Goal: Task Accomplishment & Management: Manage account settings

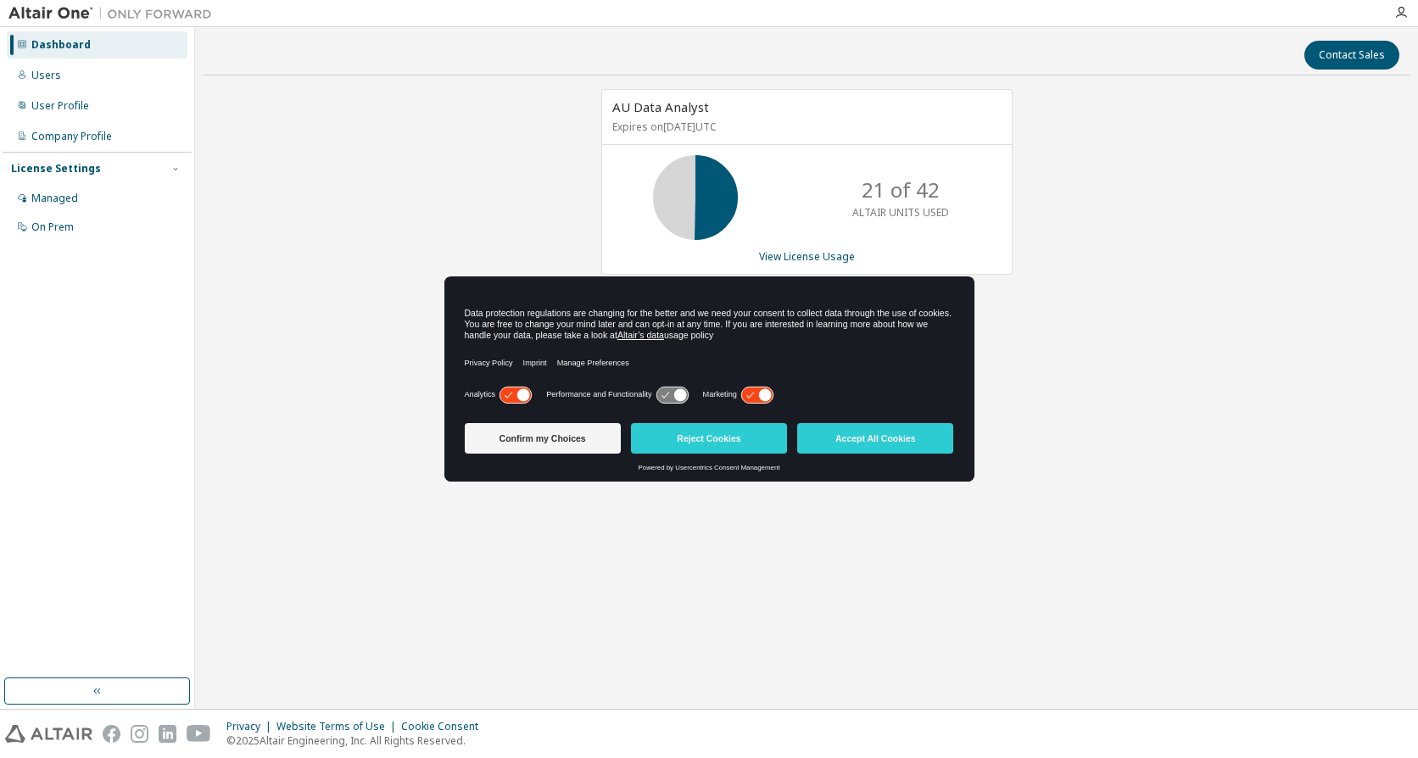
click at [758, 394] on icon at bounding box center [756, 395] width 31 height 16
click at [523, 394] on icon at bounding box center [523, 395] width 13 height 13
click at [560, 433] on button "Confirm my Choices" at bounding box center [543, 438] width 156 height 31
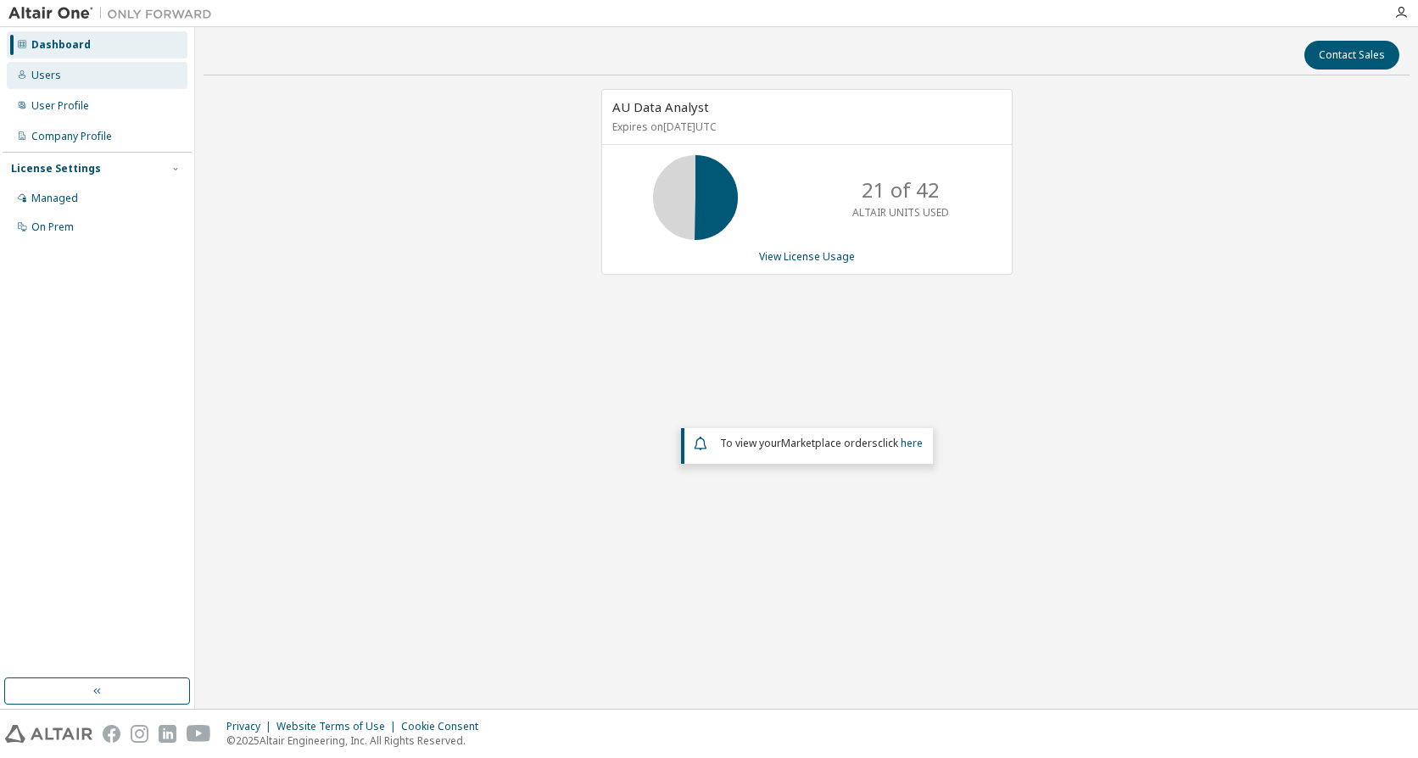
click at [36, 70] on div "Users" at bounding box center [46, 76] width 30 height 14
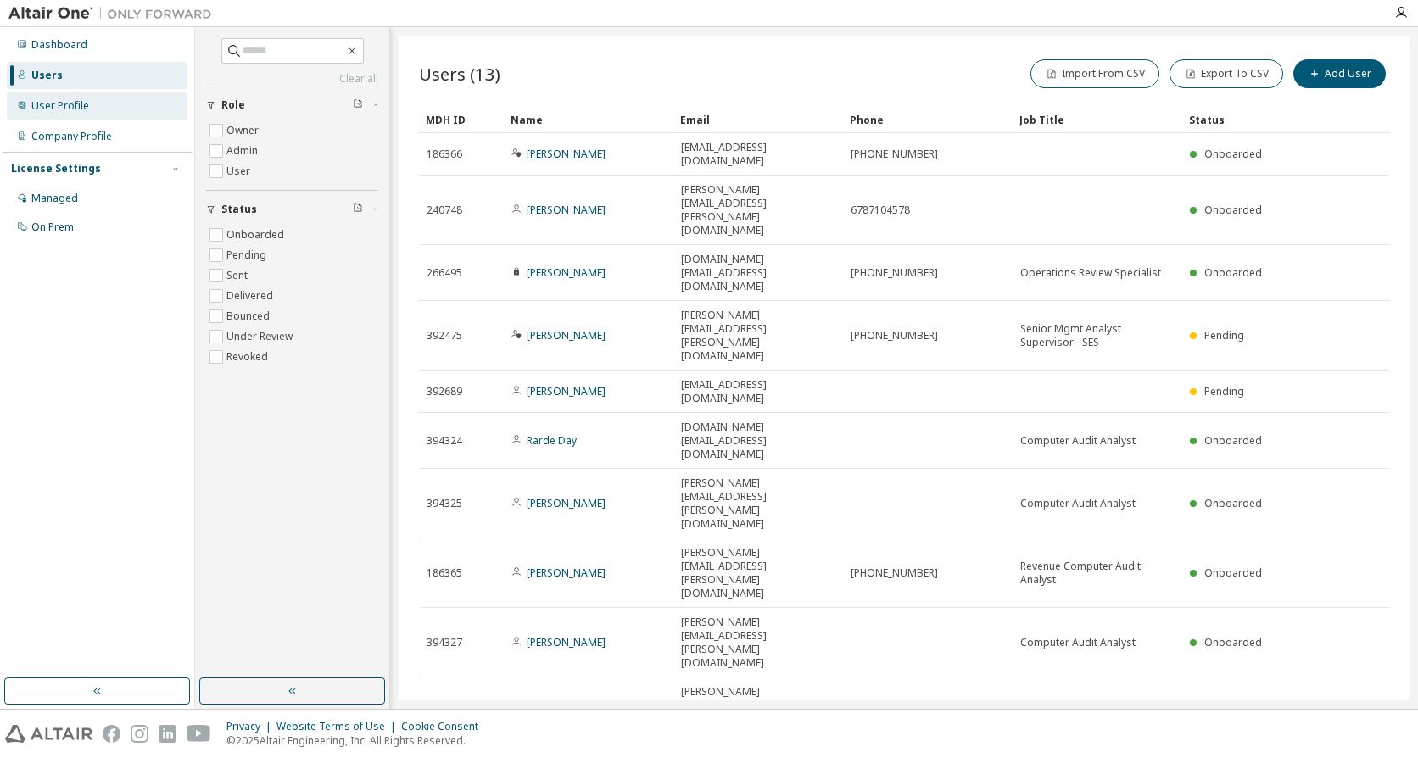
click at [50, 109] on div "User Profile" at bounding box center [60, 106] width 58 height 14
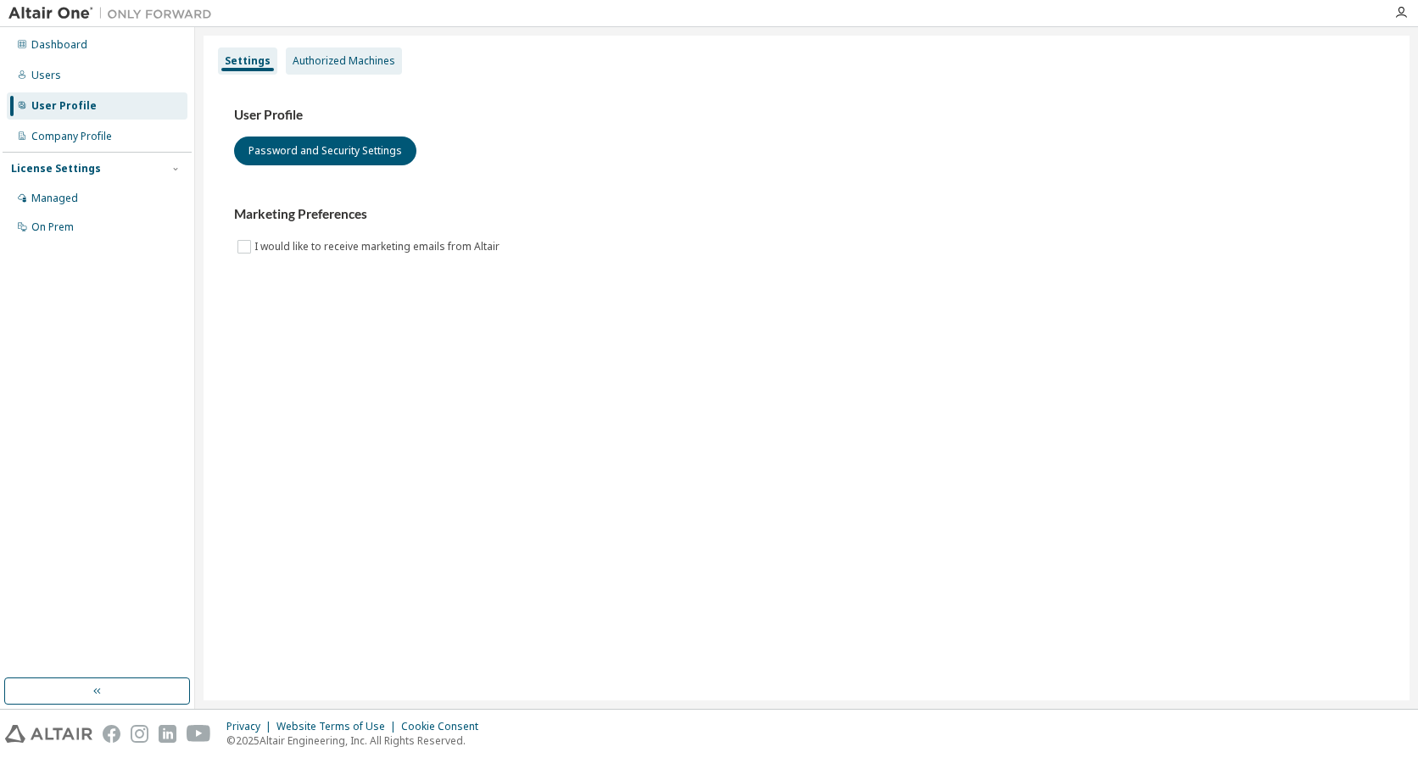
click at [354, 62] on div "Authorized Machines" at bounding box center [344, 61] width 103 height 14
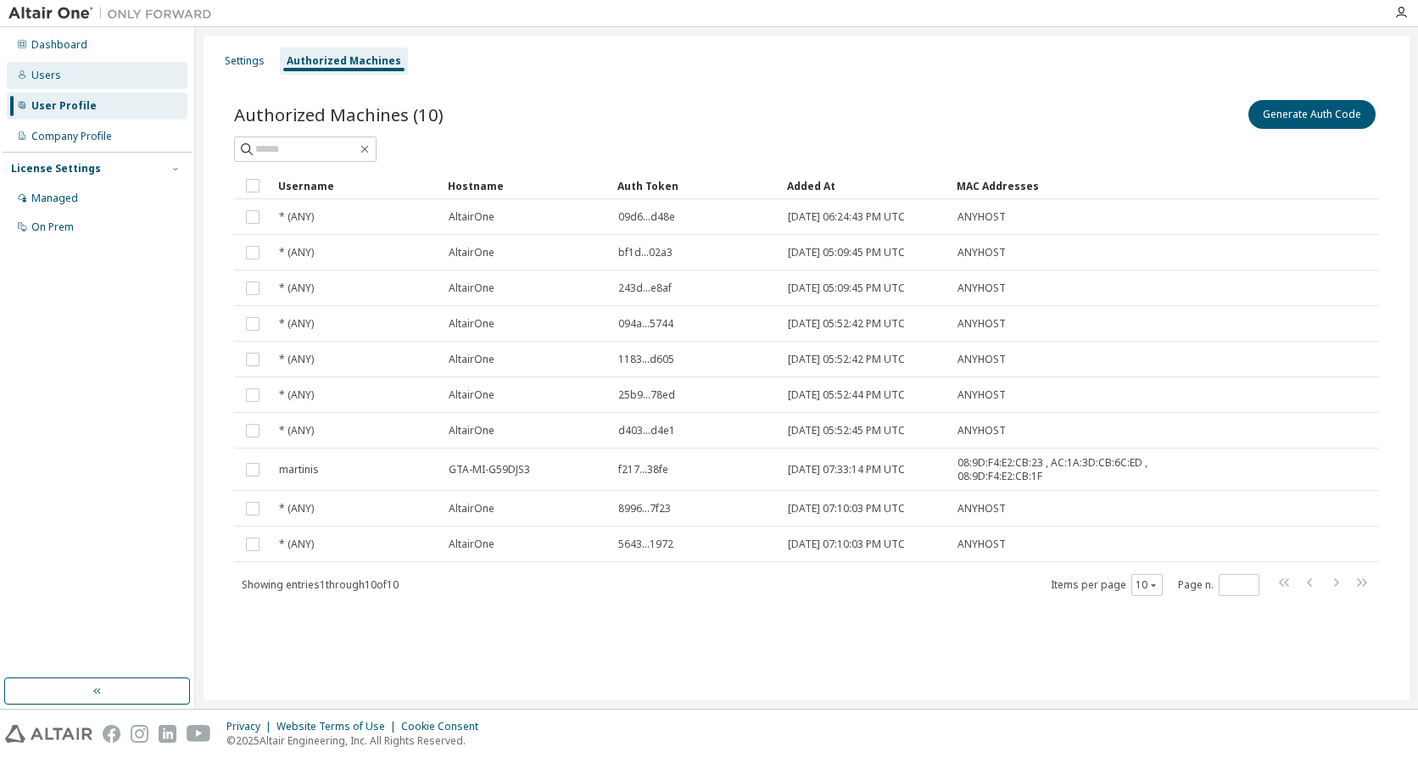
click at [40, 76] on div "Users" at bounding box center [46, 76] width 30 height 14
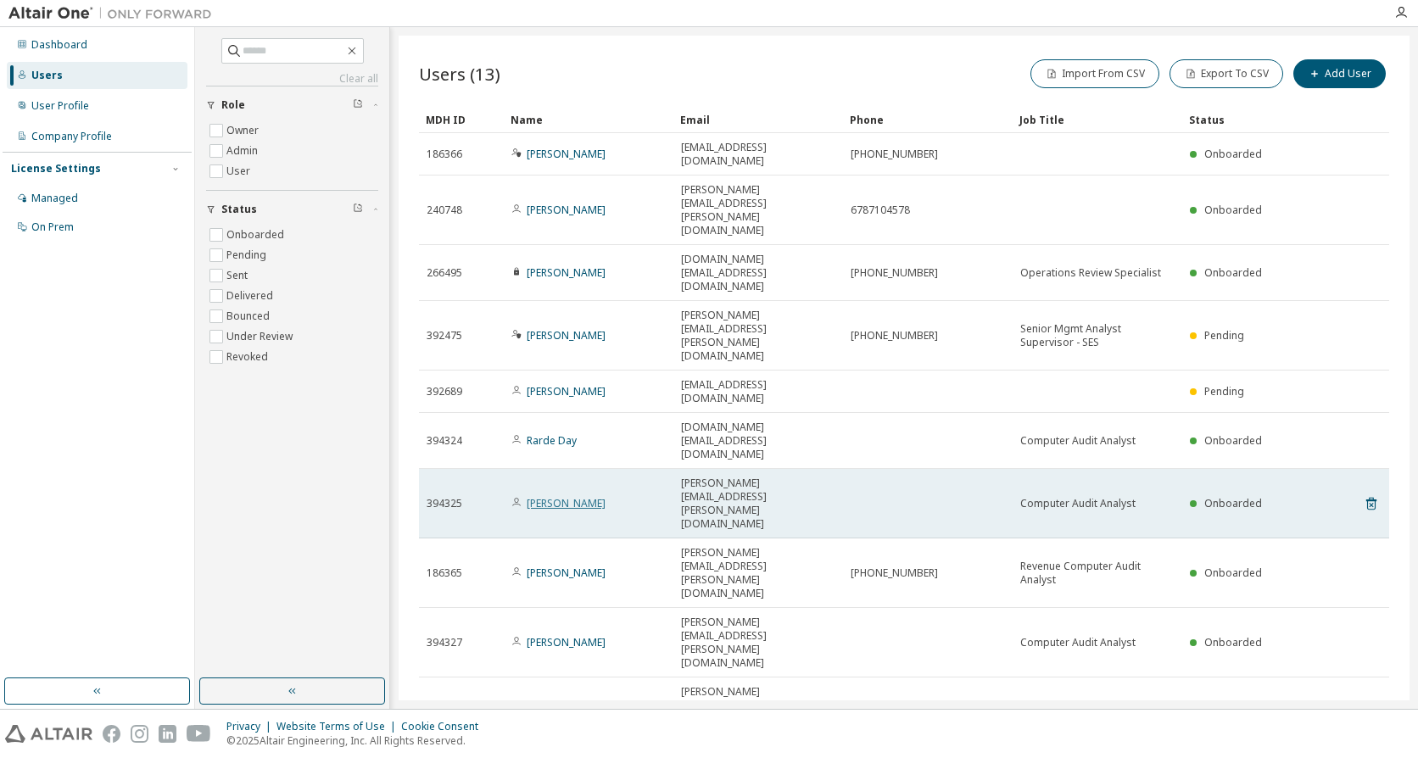
click at [574, 496] on link "[PERSON_NAME]" at bounding box center [566, 503] width 79 height 14
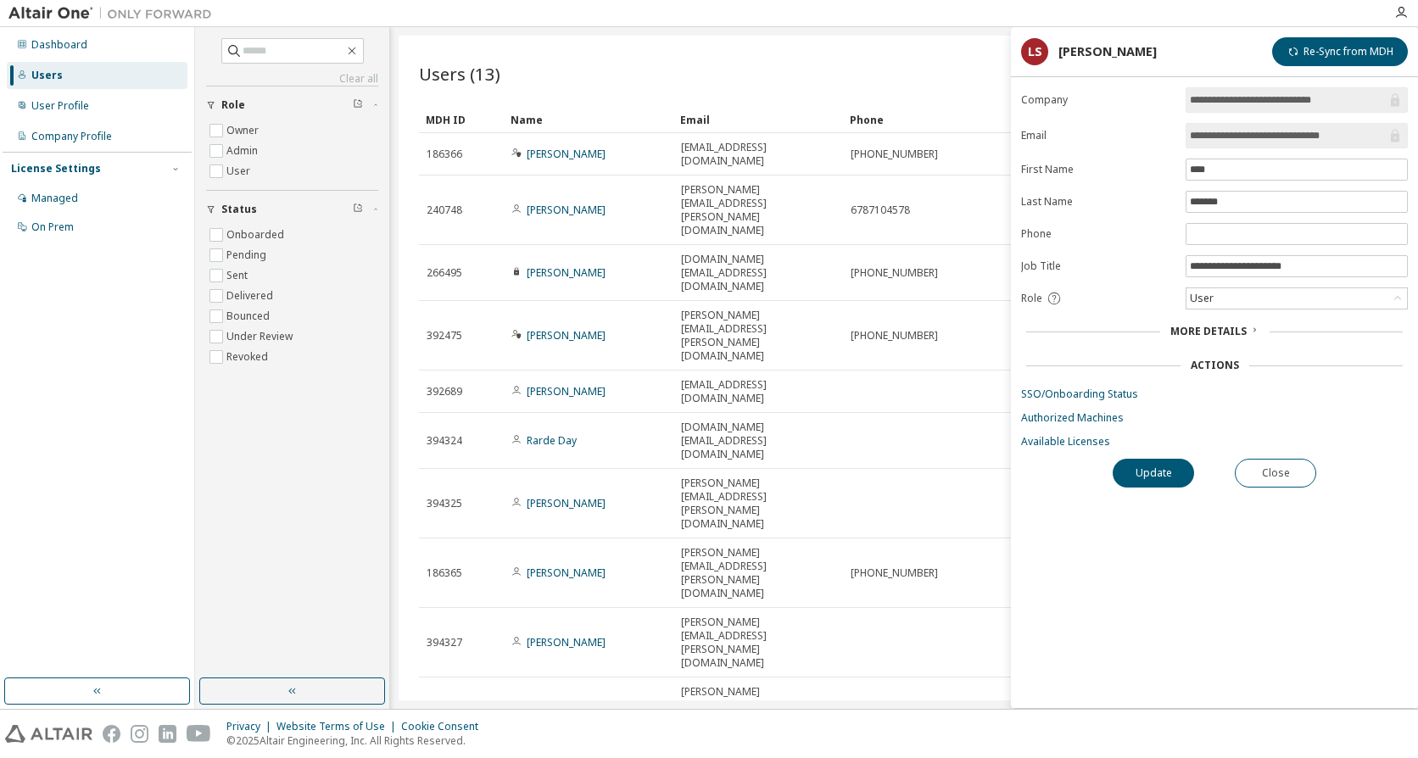
click at [1241, 327] on span "More Details" at bounding box center [1209, 331] width 76 height 14
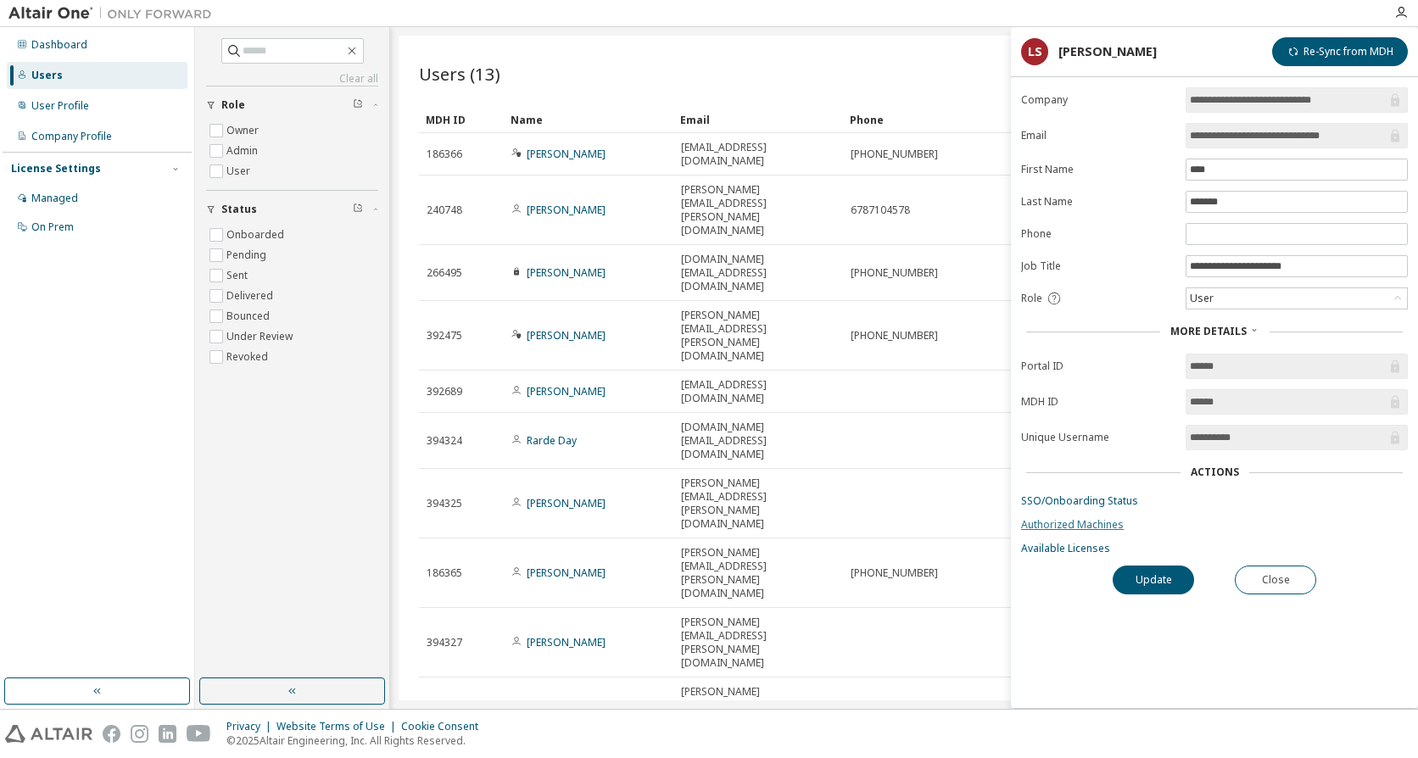
click at [1099, 523] on link "Authorized Machines" at bounding box center [1214, 525] width 387 height 14
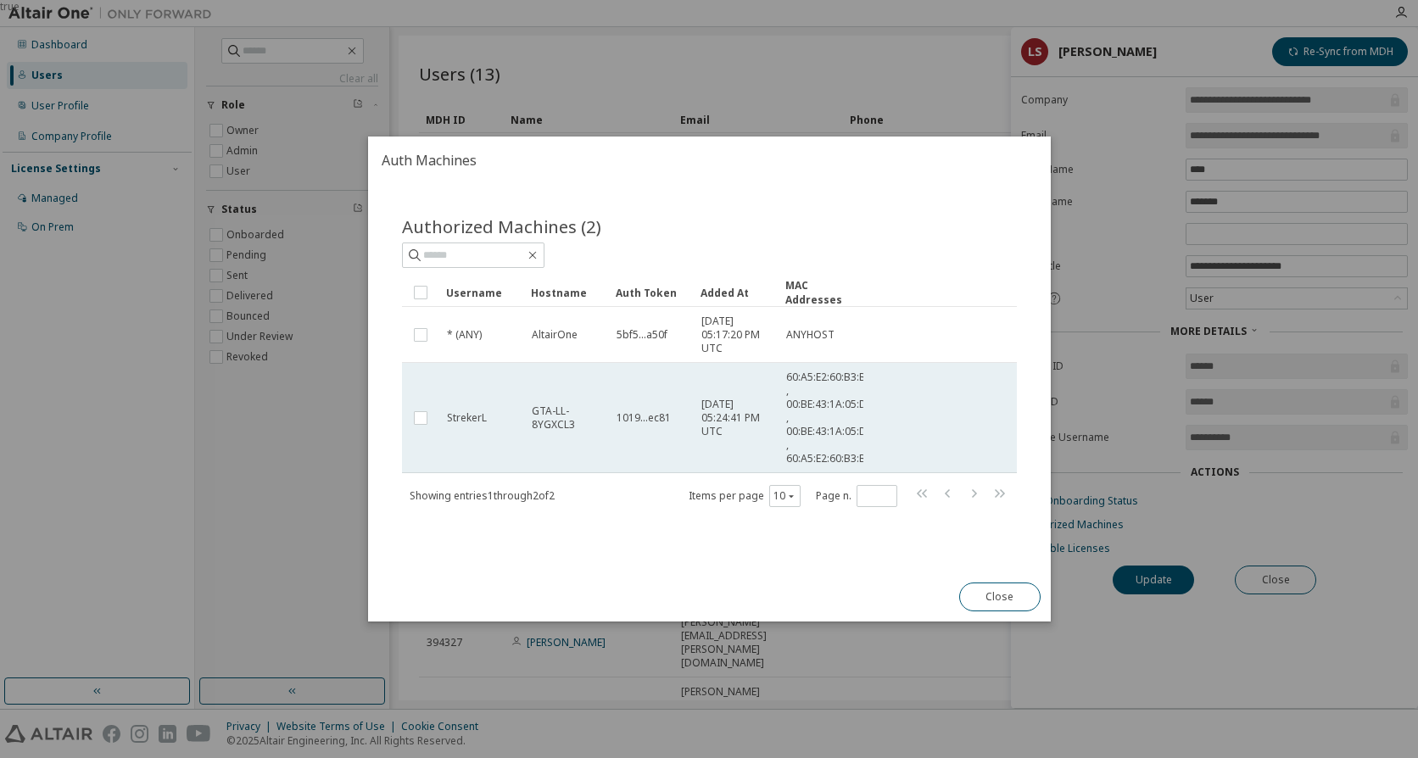
click at [763, 394] on td "[DATE] 05:24:41 PM UTC" at bounding box center [736, 418] width 85 height 110
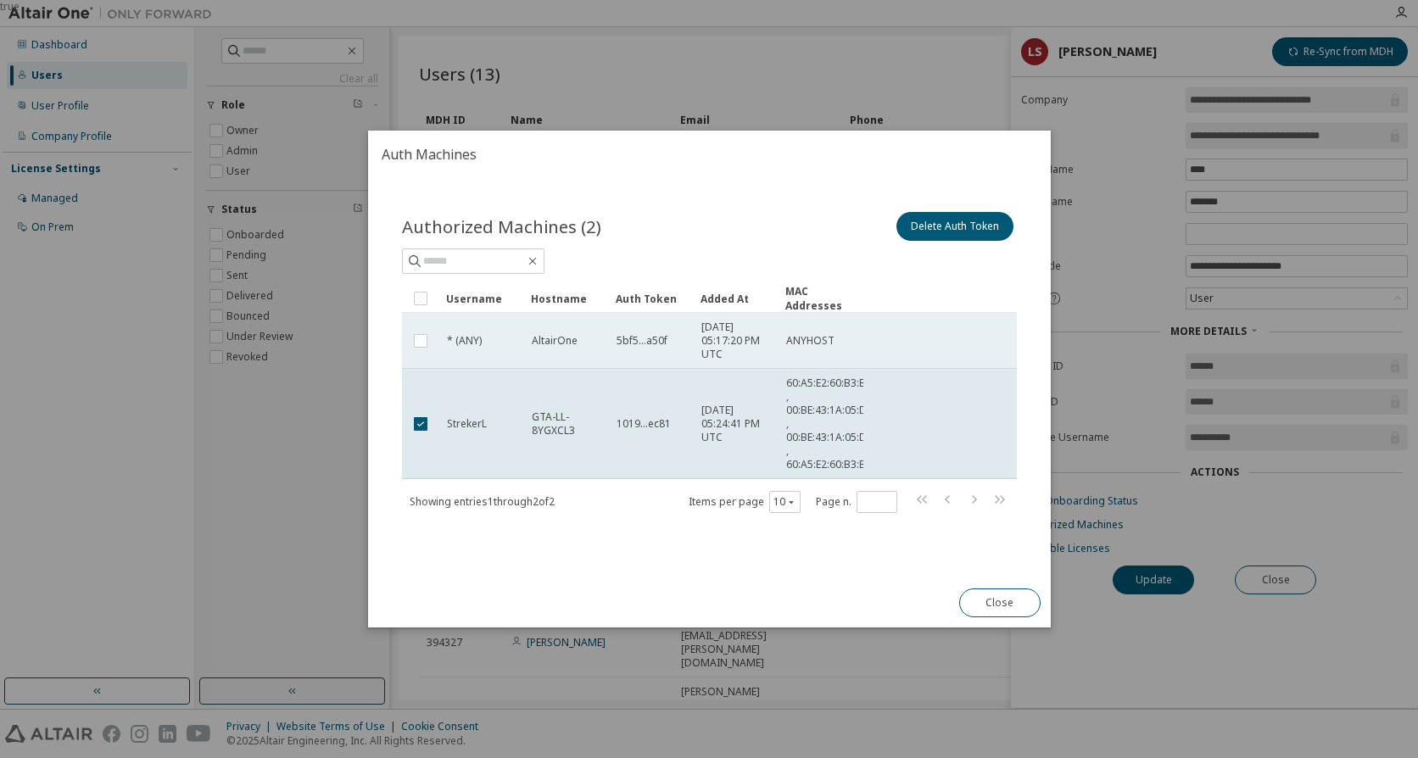
click at [693, 344] on td "5bf5...a50f" at bounding box center [651, 341] width 85 height 56
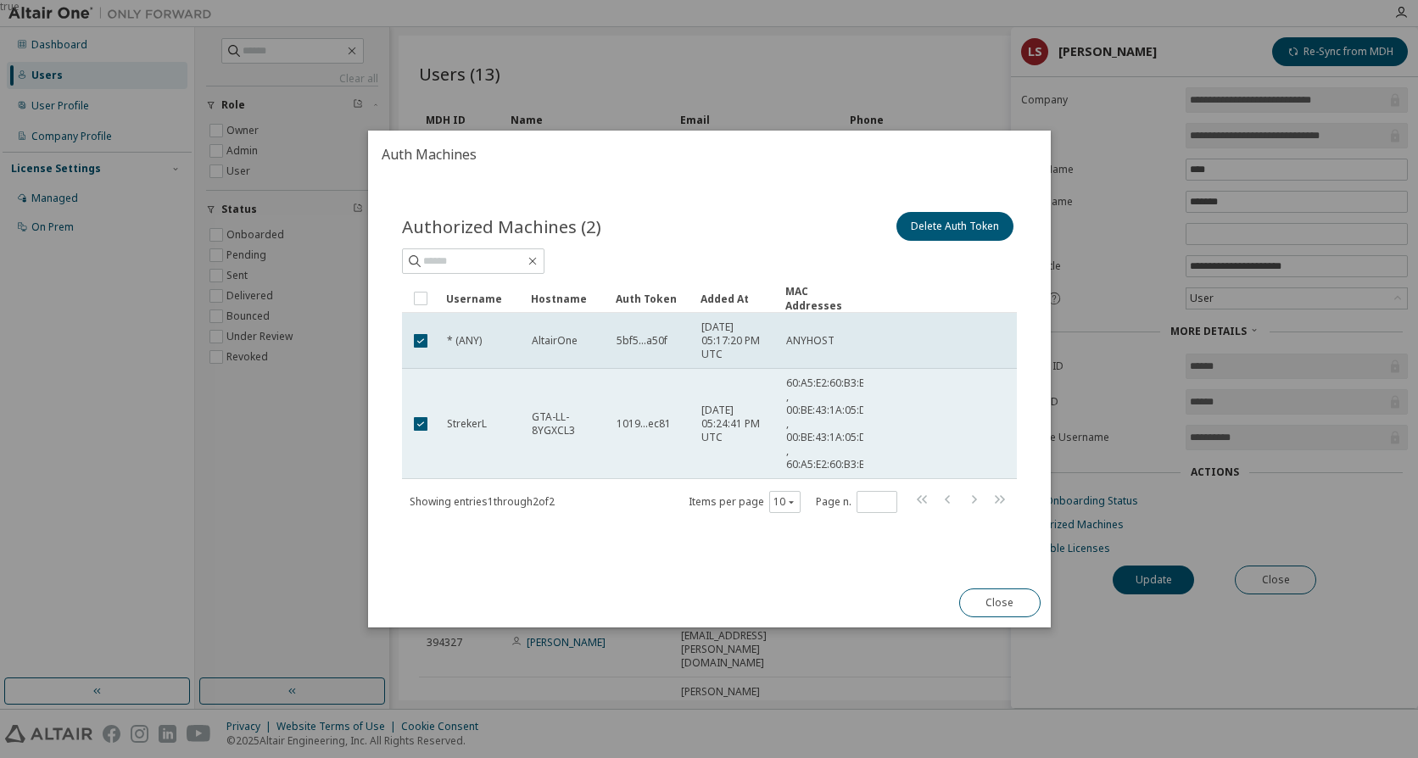
click at [692, 411] on td "1019...ec81" at bounding box center [651, 424] width 85 height 110
click at [682, 420] on div "1019...ec81" at bounding box center [652, 424] width 70 height 14
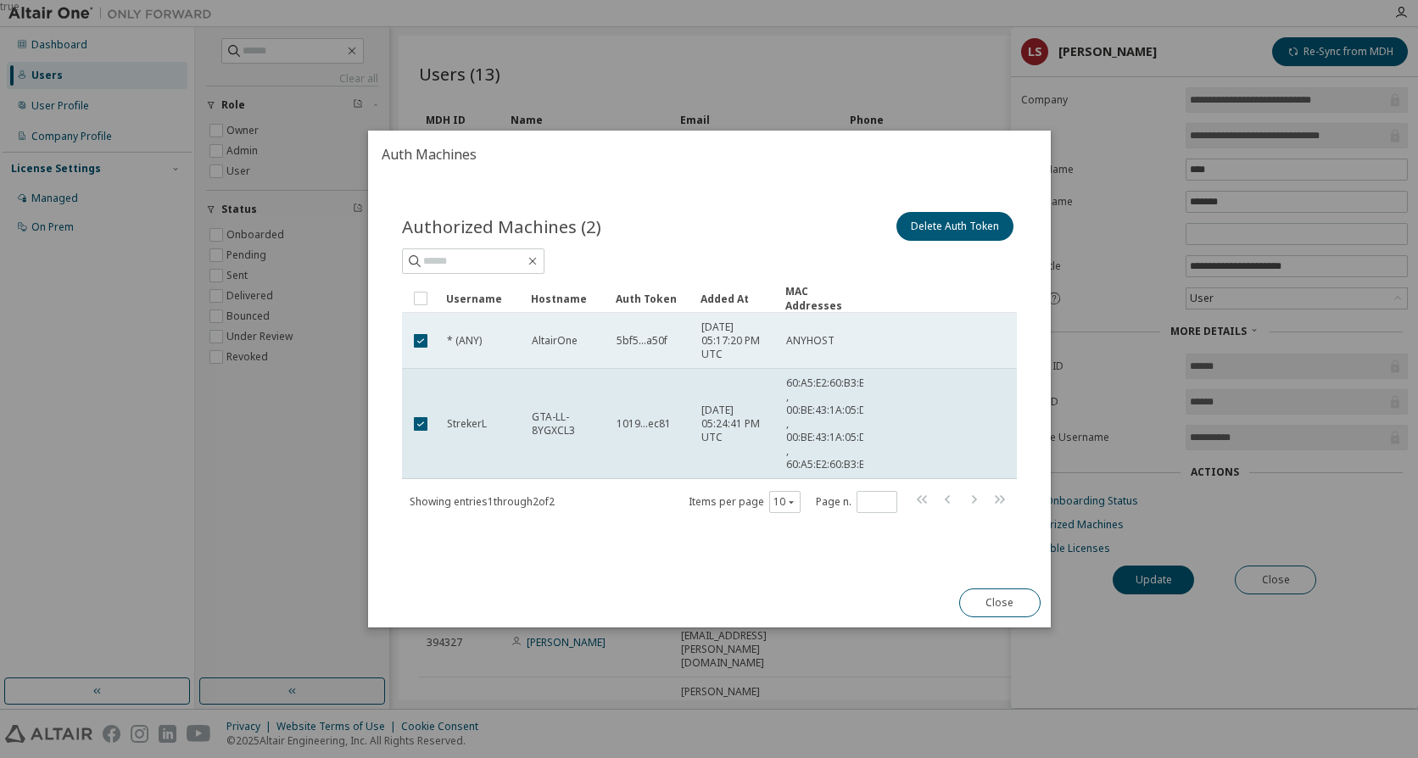
click at [562, 343] on span "AltairOne" at bounding box center [555, 341] width 46 height 14
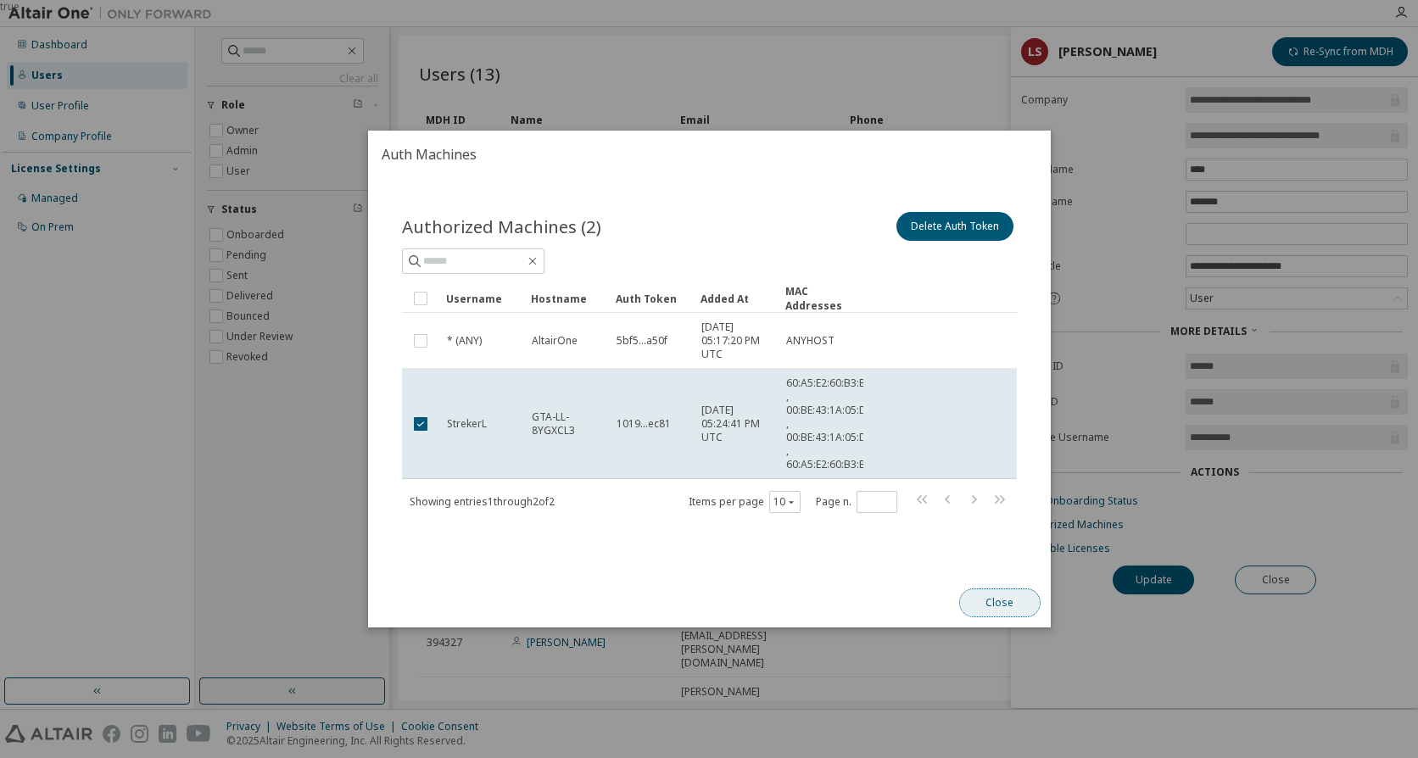
click at [989, 599] on button "Close" at bounding box center [999, 603] width 81 height 29
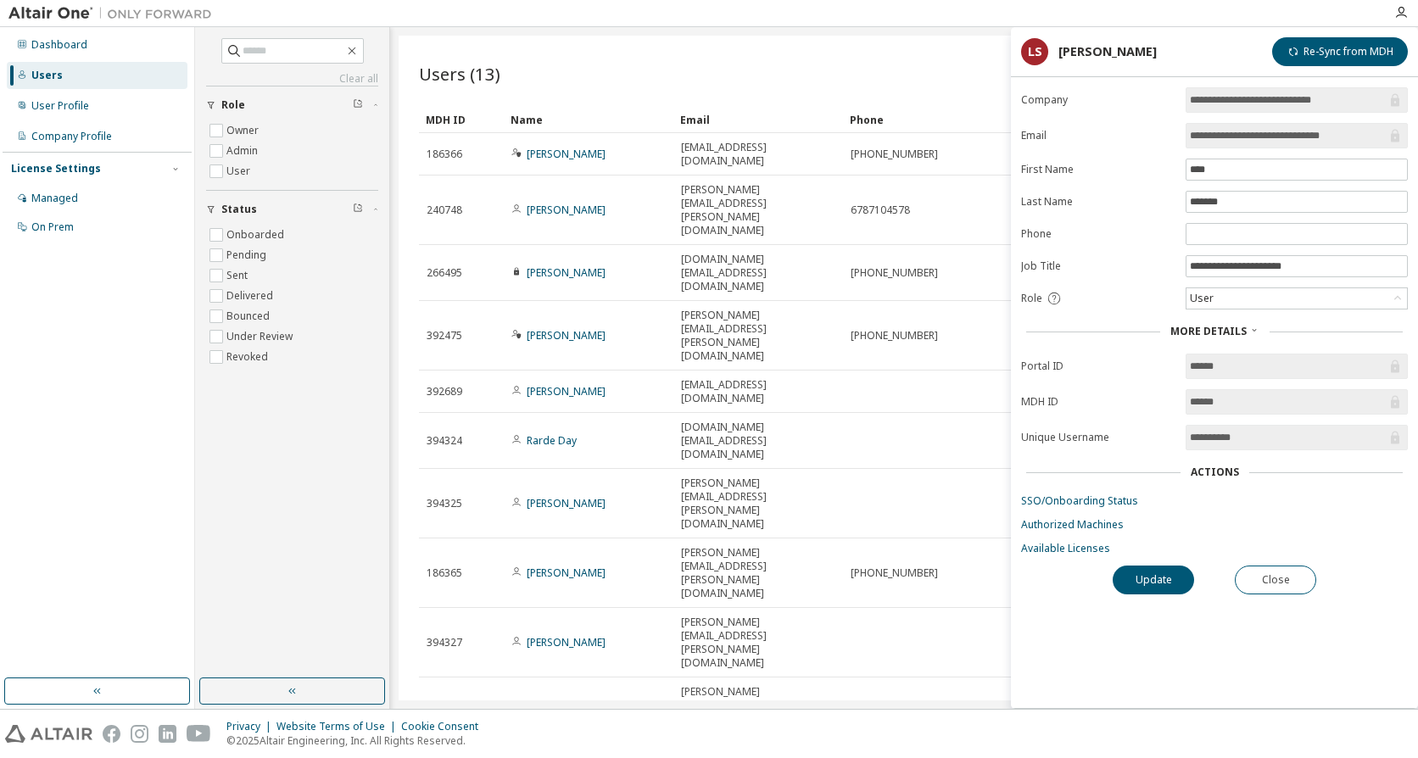
drag, startPoint x: 1256, startPoint y: 439, endPoint x: 1189, endPoint y: 442, distance: 66.3
click at [1189, 442] on span "**********" at bounding box center [1297, 437] width 222 height 25
click at [153, 439] on div "Dashboard Users User Profile Company Profile License Settings Managed On Prem" at bounding box center [97, 353] width 189 height 646
click at [59, 76] on div "Users" at bounding box center [46, 76] width 31 height 14
click at [68, 103] on div "User Profile" at bounding box center [60, 106] width 58 height 14
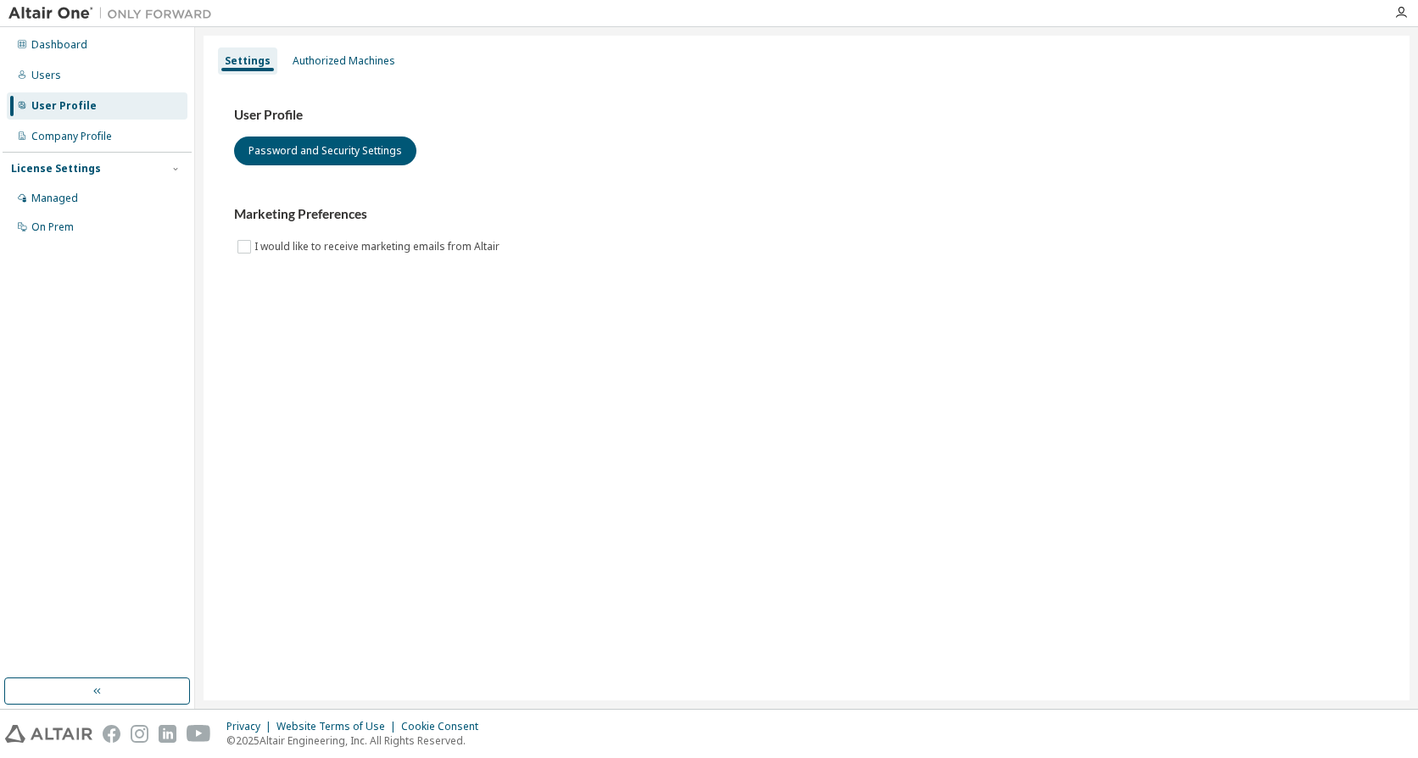
click at [333, 45] on div "Settings Authorized Machines User Profile Password and Security Settings Market…" at bounding box center [807, 368] width 1206 height 665
click at [334, 58] on div "Authorized Machines" at bounding box center [344, 61] width 103 height 14
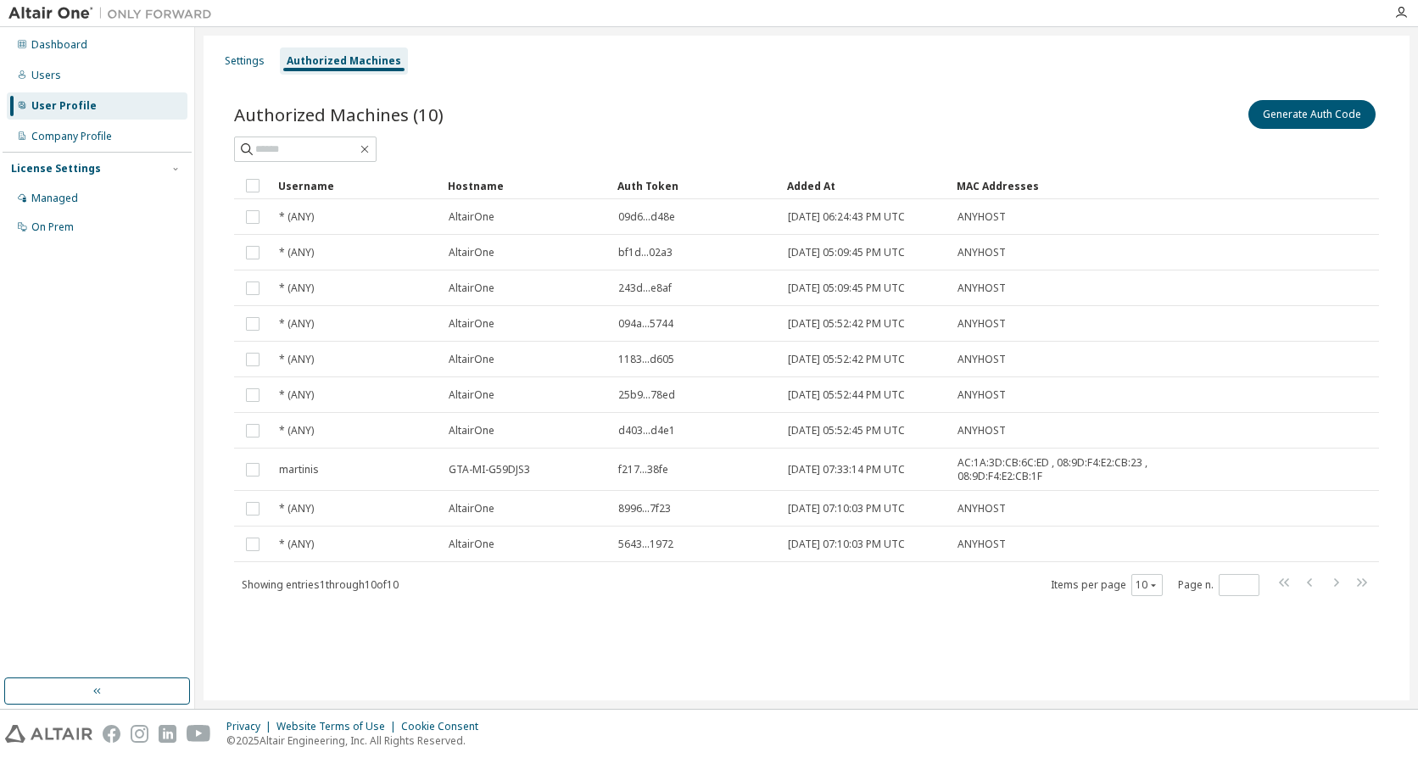
click at [610, 101] on div "Authorized Machines (10) Generate Auth Code" at bounding box center [806, 115] width 1145 height 36
click at [1347, 120] on button "Generate Auth Code" at bounding box center [1312, 114] width 127 height 29
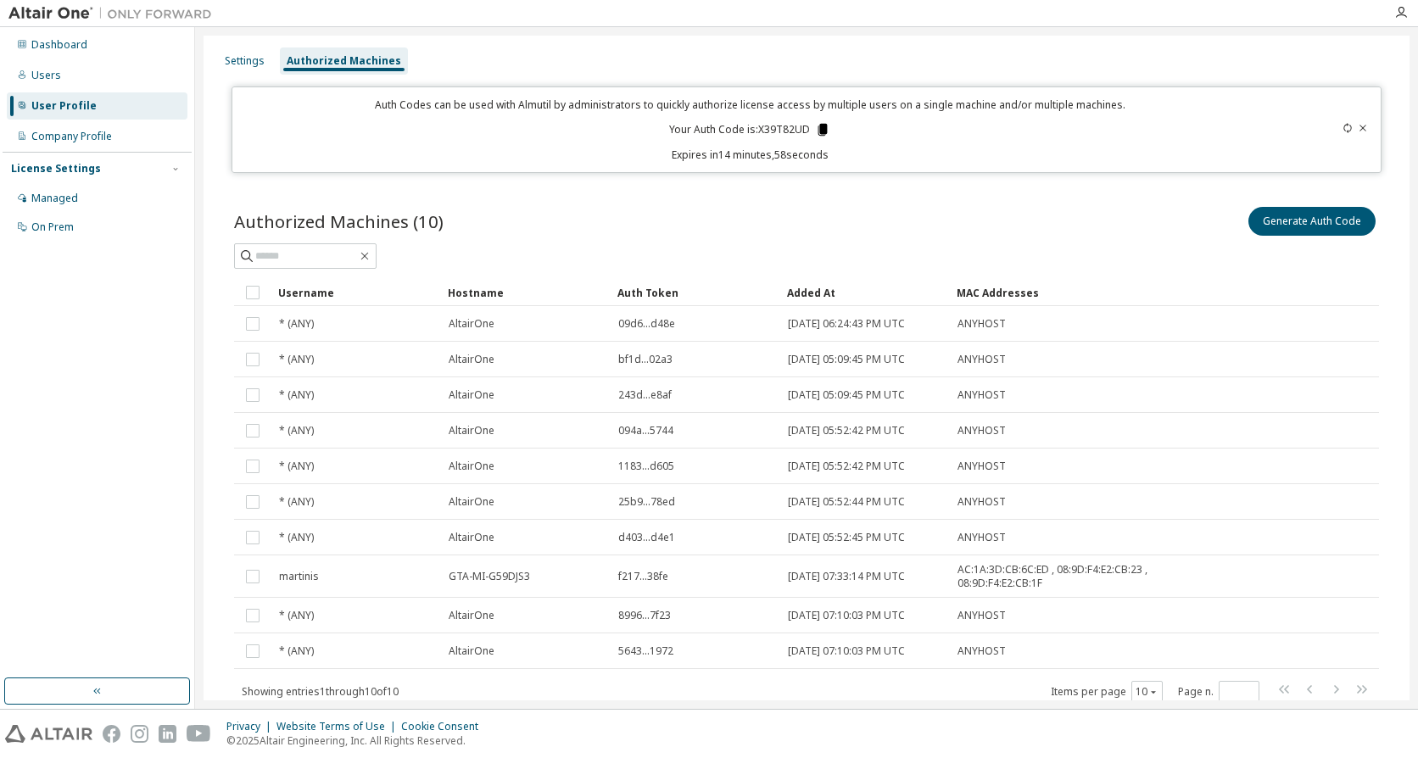
click at [819, 130] on icon at bounding box center [823, 130] width 9 height 12
click at [937, 137] on div "Auth Codes can be used with Almutil by administrators to quickly authorize lice…" at bounding box center [750, 130] width 1015 height 64
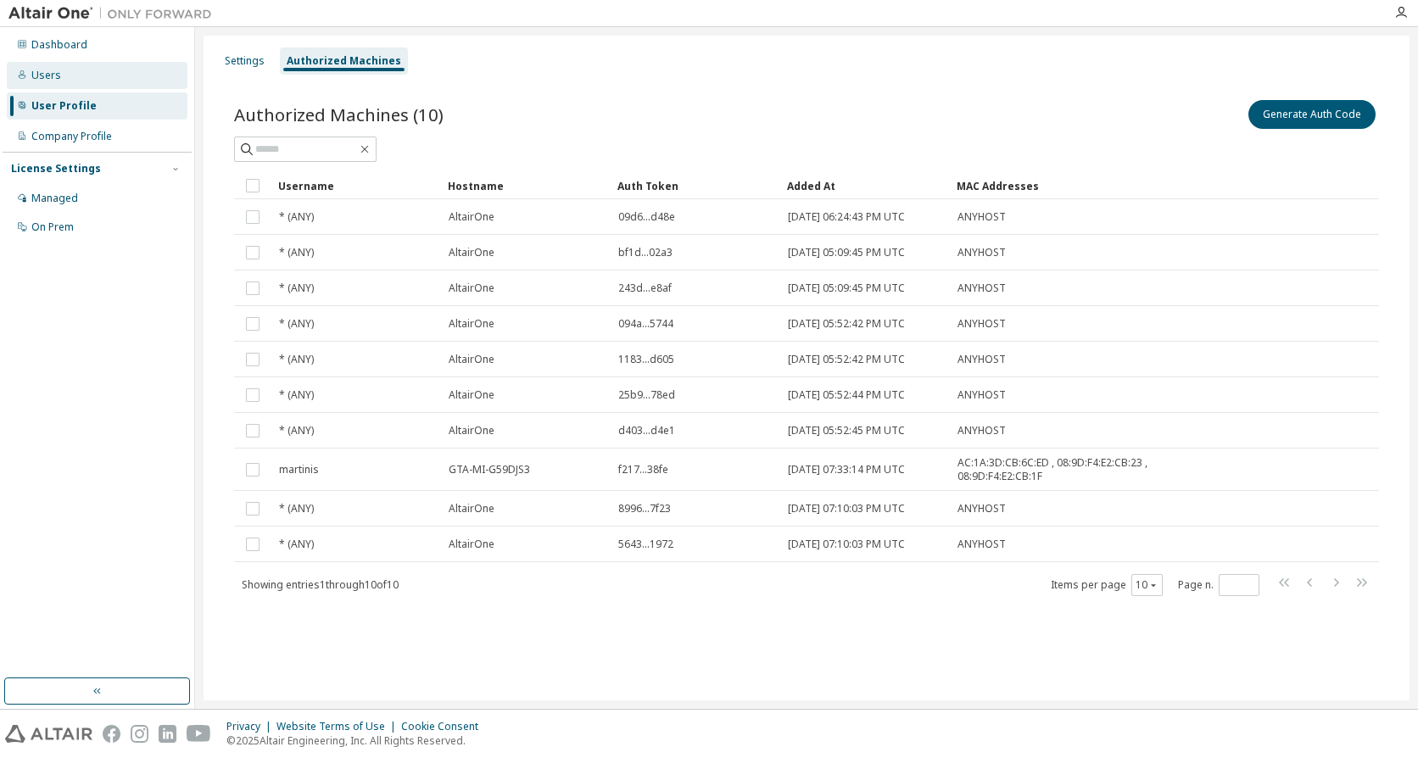
click at [52, 73] on div "Users" at bounding box center [46, 76] width 30 height 14
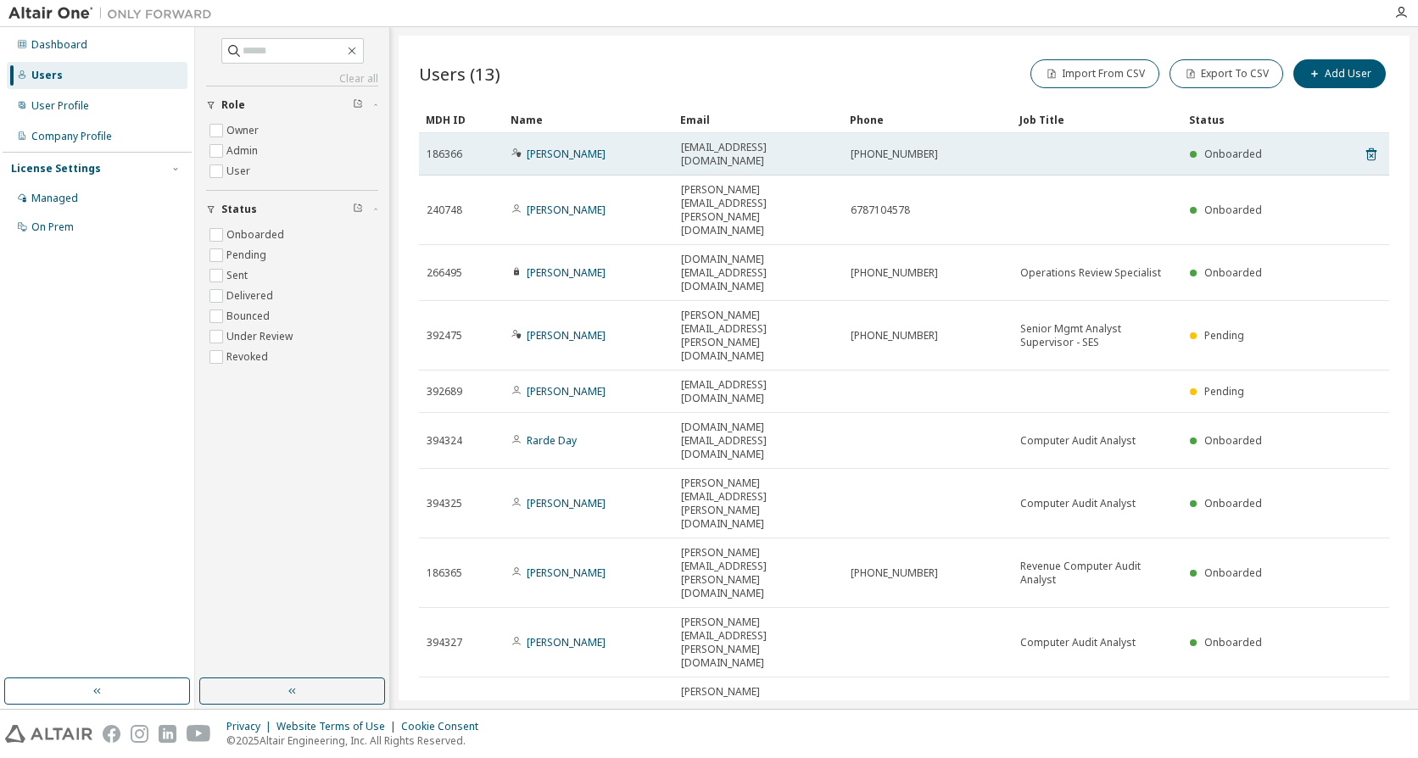
click at [812, 148] on span "[EMAIL_ADDRESS][DOMAIN_NAME]" at bounding box center [758, 154] width 154 height 27
click at [679, 148] on td "[EMAIL_ADDRESS][DOMAIN_NAME]" at bounding box center [759, 154] width 170 height 42
drag, startPoint x: 680, startPoint y: 147, endPoint x: 844, endPoint y: 153, distance: 164.7
click at [844, 153] on tr "186366 [PERSON_NAME] [PERSON_NAME][EMAIL_ADDRESS][DOMAIN_NAME] [PHONE_NUMBER] O…" at bounding box center [904, 154] width 971 height 42
copy td "[EMAIL_ADDRESS][DOMAIN_NAME]"
